Goal: Transaction & Acquisition: Purchase product/service

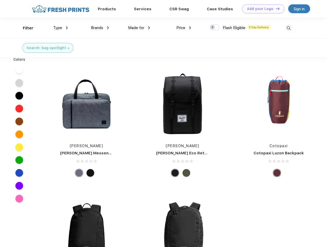
click at [261, 9] on link "Add your Logo Design Tool" at bounding box center [263, 8] width 42 height 9
click at [0, 0] on div "Design Tool" at bounding box center [0, 0] width 0 height 0
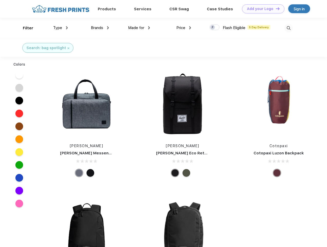
click at [276, 8] on link "Add your Logo Design Tool" at bounding box center [263, 8] width 42 height 9
click at [25, 28] on div "Filter" at bounding box center [28, 28] width 11 height 6
click at [61, 28] on span "Type" at bounding box center [57, 27] width 9 height 5
click at [100, 28] on span "Brands" at bounding box center [97, 27] width 12 height 5
click at [139, 28] on span "Made for" at bounding box center [136, 27] width 16 height 5
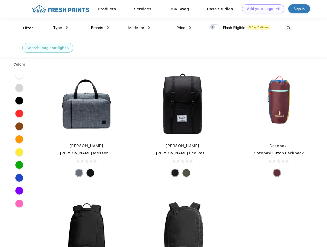
click at [184, 28] on span "Price" at bounding box center [180, 27] width 9 height 5
click at [215, 27] on div at bounding box center [215, 27] width 10 height 6
click at [213, 27] on input "checkbox" at bounding box center [211, 25] width 3 height 3
click at [289, 28] on img at bounding box center [289, 28] width 8 height 8
